Goal: Navigation & Orientation: Find specific page/section

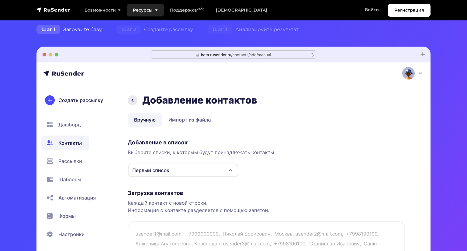
scroll to position [91, 0]
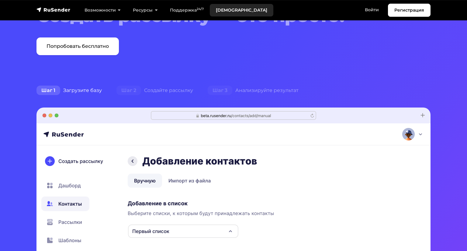
click at [245, 13] on link "[DEMOGRAPHIC_DATA]" at bounding box center [242, 10] width 64 height 12
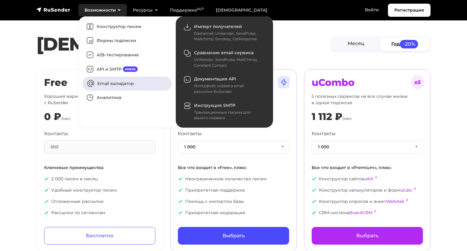
click at [141, 81] on link "Email валидатор" at bounding box center [126, 83] width 89 height 14
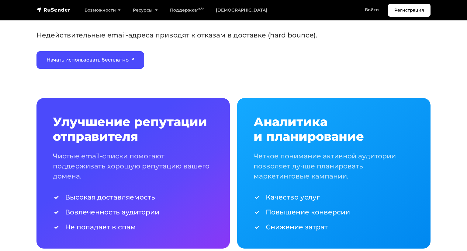
scroll to position [183, 0]
